Goal: Transaction & Acquisition: Download file/media

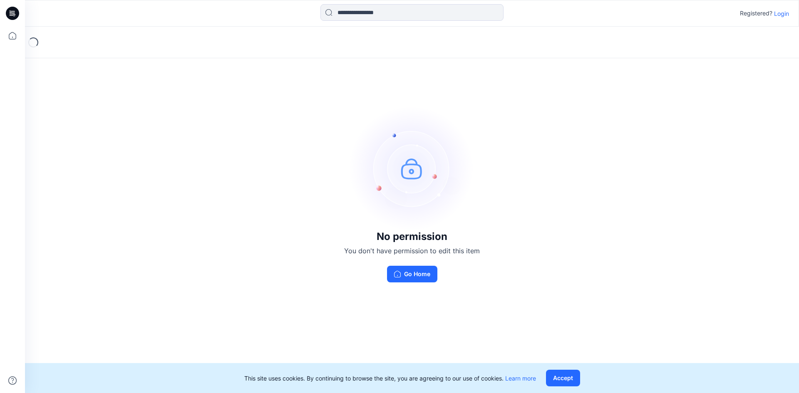
click at [783, 15] on p "Login" at bounding box center [781, 13] width 15 height 9
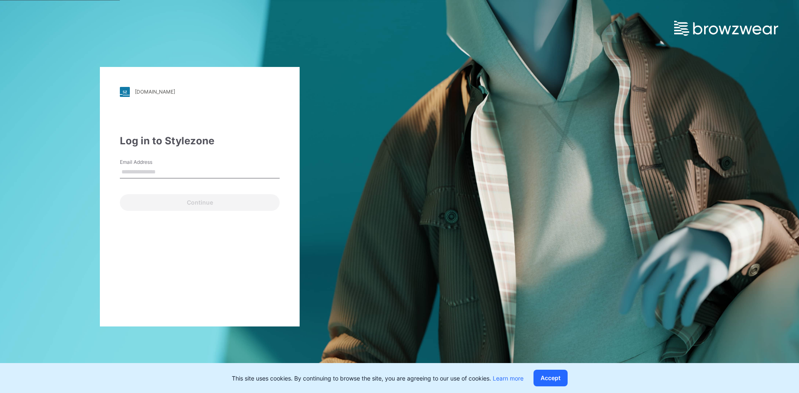
type input "**********"
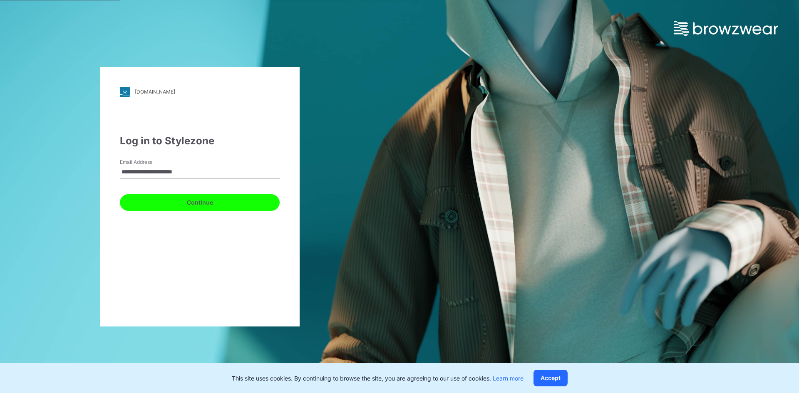
click at [178, 201] on button "Continue" at bounding box center [200, 202] width 160 height 17
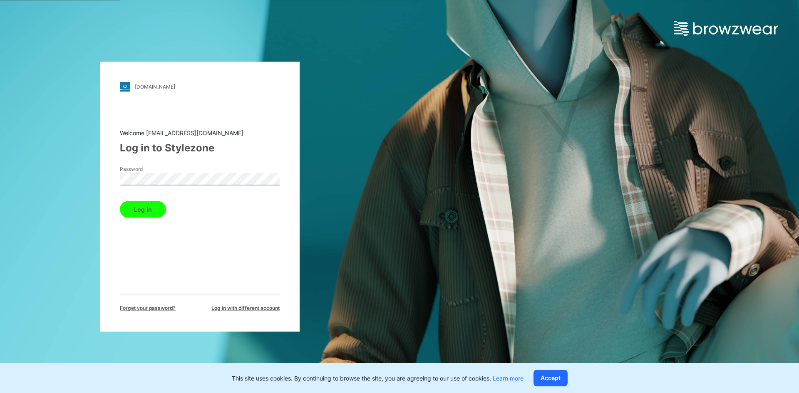
click at [137, 208] on button "Log in" at bounding box center [143, 209] width 46 height 17
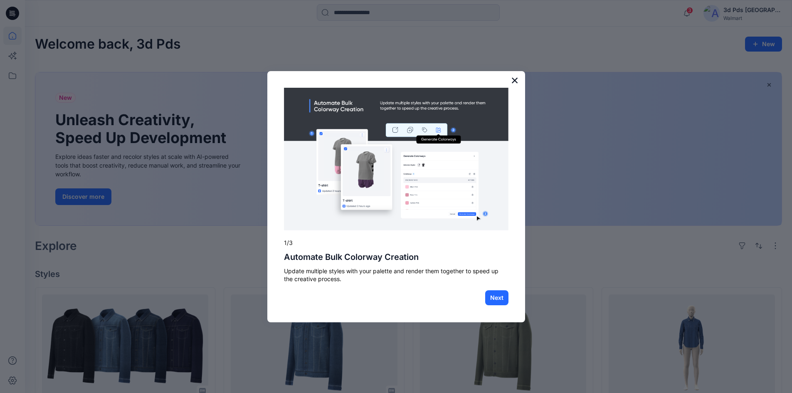
click at [512, 80] on button "×" at bounding box center [515, 80] width 8 height 13
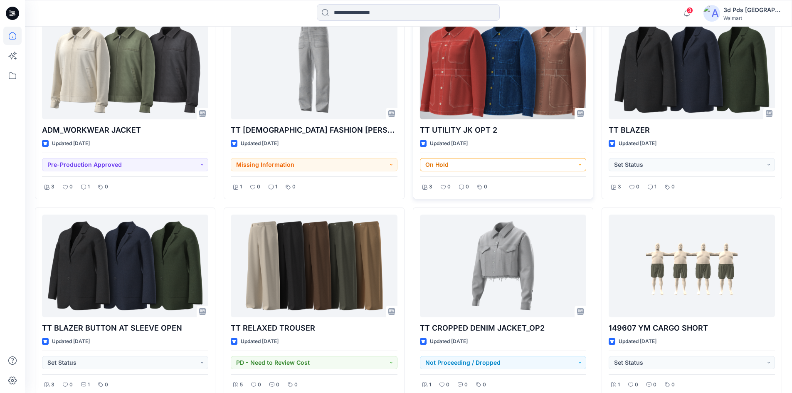
scroll to position [1113, 0]
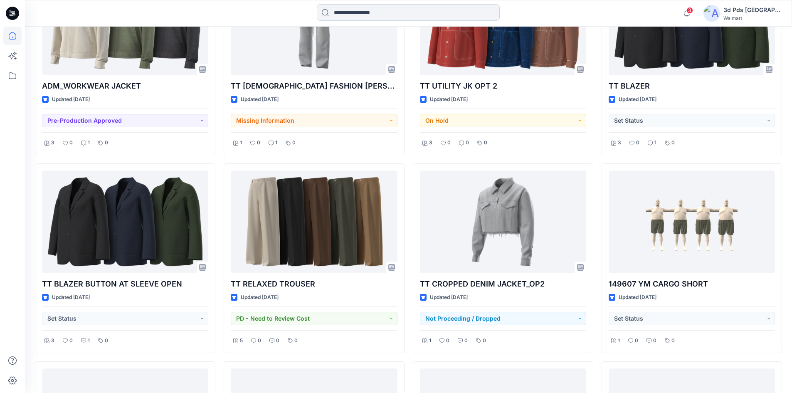
click at [359, 9] on input at bounding box center [408, 12] width 183 height 17
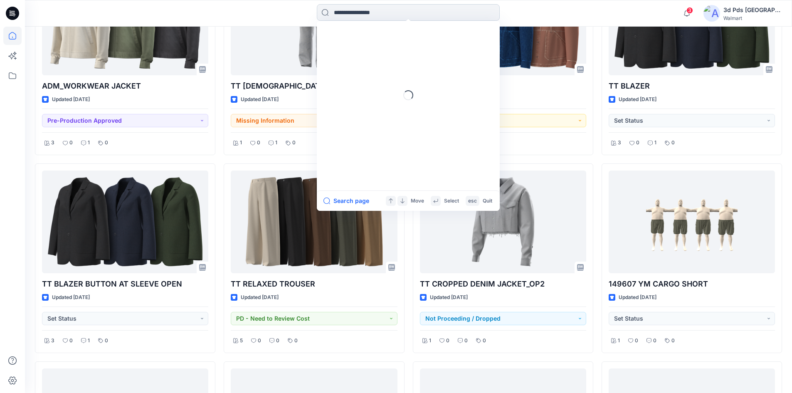
paste input "**********"
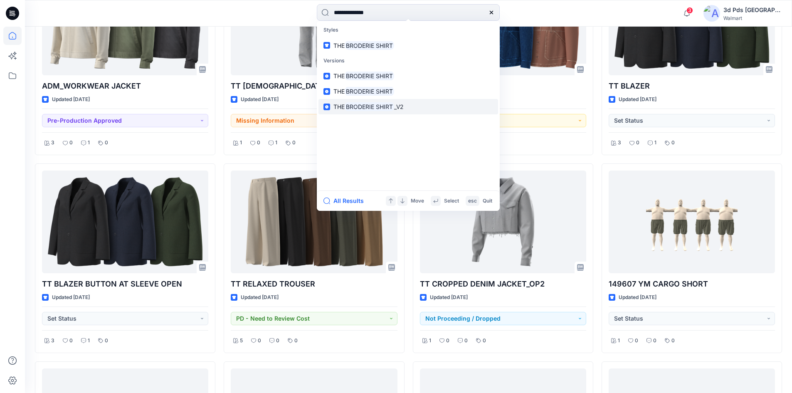
type input "**********"
click at [388, 106] on mark "BRODERIE SHIRT" at bounding box center [369, 107] width 49 height 10
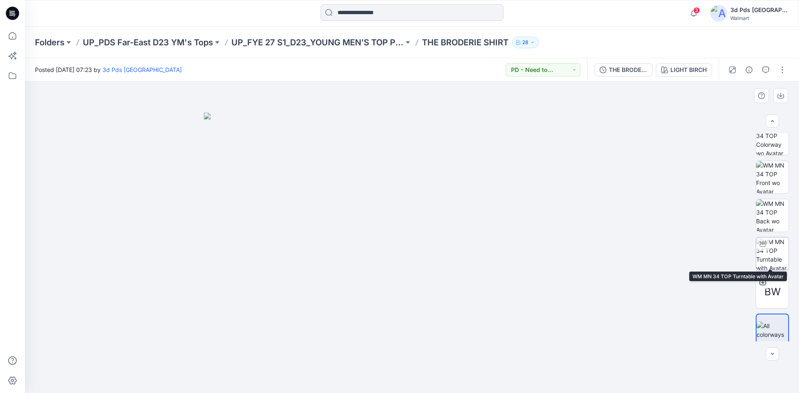
scroll to position [17, 0]
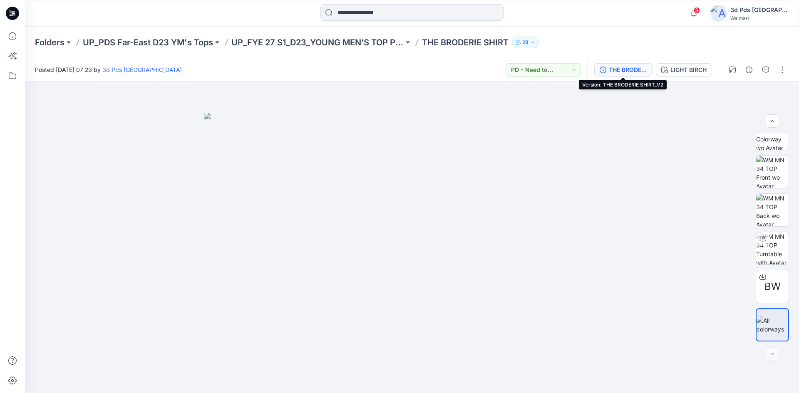
click at [621, 69] on div "THE BRODERIE SHIRT_V2" at bounding box center [627, 69] width 38 height 9
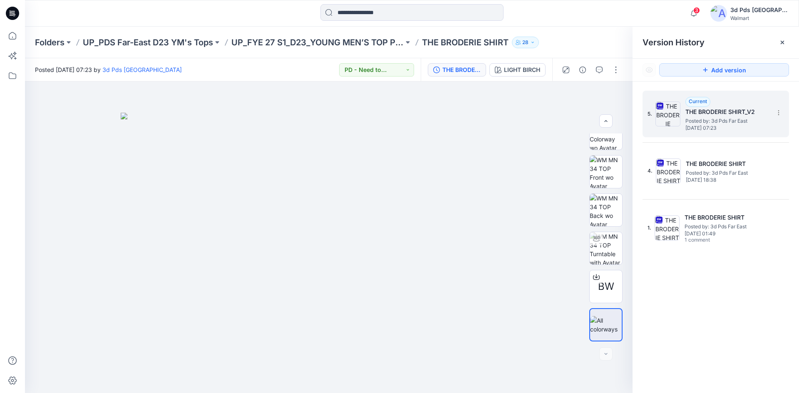
click at [733, 123] on span "Posted by: 3d Pds Far East" at bounding box center [726, 121] width 83 height 8
click at [527, 133] on img at bounding box center [329, 253] width 416 height 281
click at [594, 274] on icon at bounding box center [596, 277] width 7 height 7
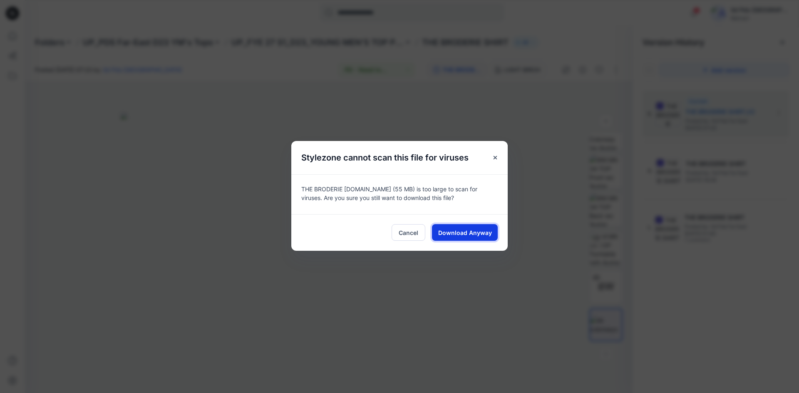
click at [463, 231] on span "Download Anyway" at bounding box center [465, 232] width 54 height 9
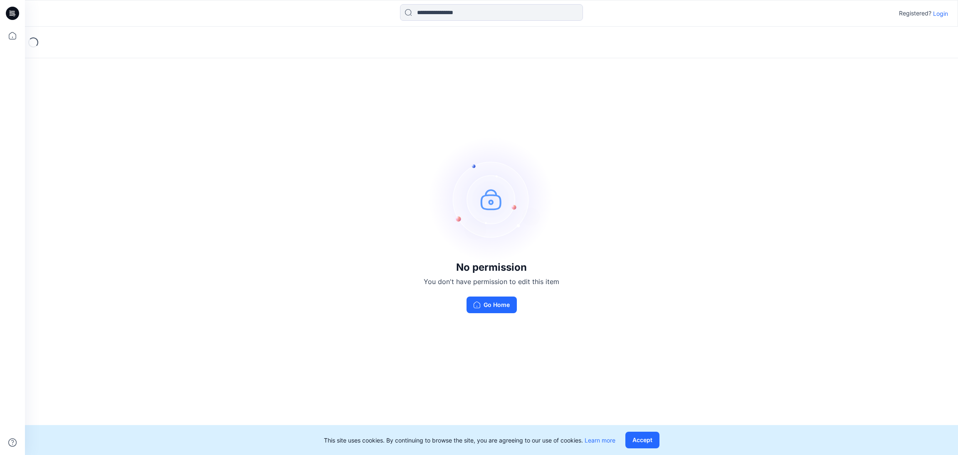
click at [947, 11] on p "Login" at bounding box center [940, 13] width 15 height 9
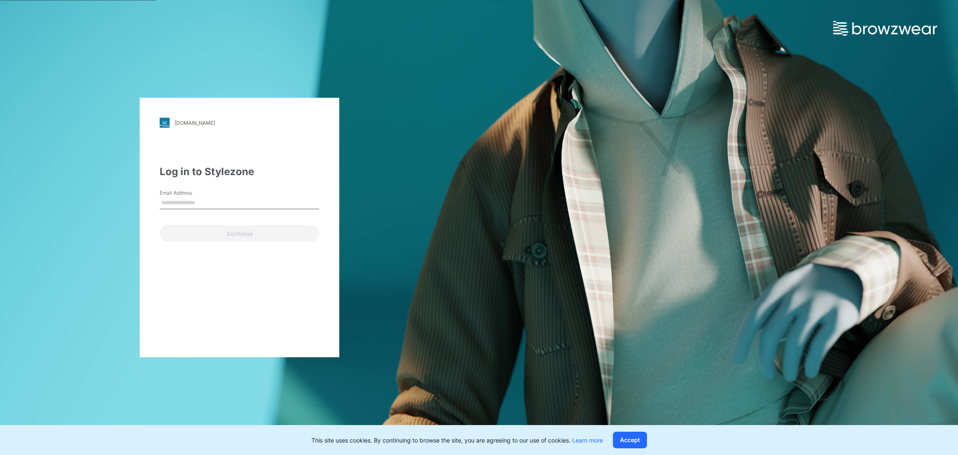
type input "**********"
click at [239, 233] on button "Continue" at bounding box center [240, 233] width 160 height 17
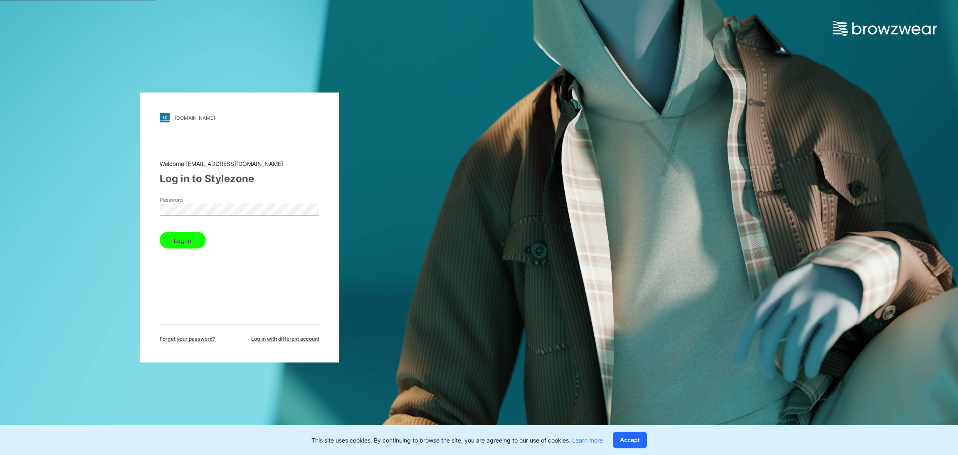
click at [176, 240] on button "Log in" at bounding box center [183, 240] width 46 height 17
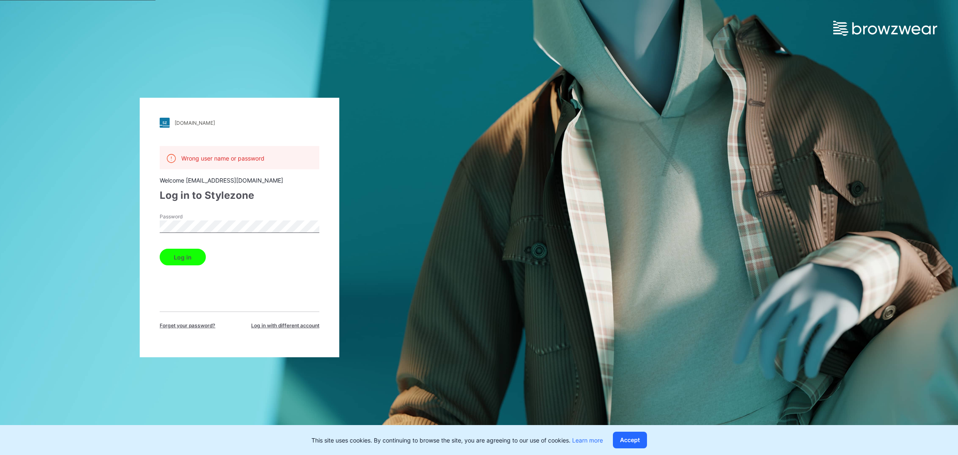
click at [678, 70] on div "[DOMAIN_NAME] Loading... Wrong user name or password Welcome [EMAIL_ADDRESS][DO…" at bounding box center [479, 227] width 958 height 455
